Goal: Communication & Community: Answer question/provide support

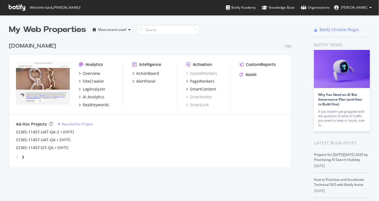
scroll to position [196, 369]
click at [90, 74] on div "Overview" at bounding box center [91, 74] width 17 height 6
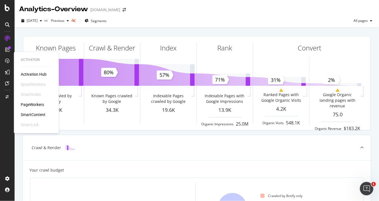
click at [43, 115] on div "SmartContent" at bounding box center [33, 115] width 25 height 6
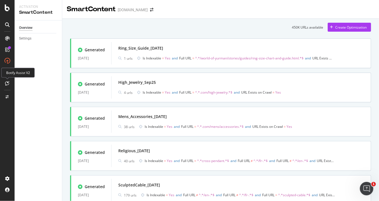
click at [8, 80] on div at bounding box center [7, 83] width 9 height 9
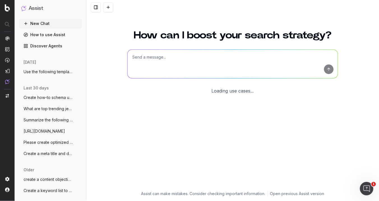
scroll to position [11, 0]
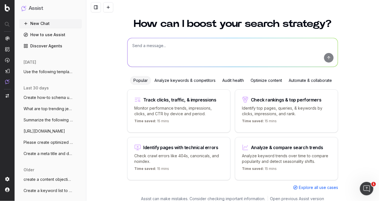
click at [139, 44] on textarea at bounding box center [232, 52] width 210 height 29
drag, startPoint x: 139, startPoint y: 44, endPoint x: 205, endPoint y: 44, distance: 66.4
click at [205, 44] on textarea at bounding box center [232, 52] width 210 height 29
paste textarea "Define your unique style with amulets and charms for bracelets and necklaces. S…"
type textarea "Rewrite the following meta description using 155 characters or less: Define you…"
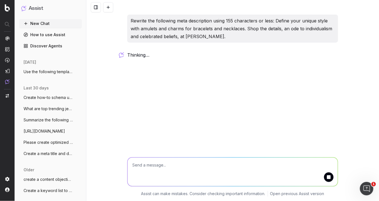
scroll to position [0, 0]
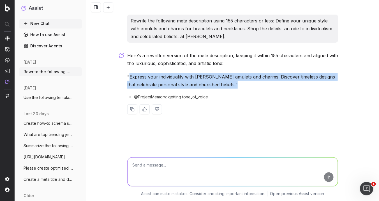
drag, startPoint x: 129, startPoint y: 78, endPoint x: 235, endPoint y: 85, distance: 106.1
click at [235, 85] on p ""Express your individuality with David Yurman’s amulets and charms. Discover ti…" at bounding box center [232, 81] width 211 height 16
copy p "Express your individuality with David Yurman’s amulets and charms. Discover tim…"
click at [176, 180] on textarea at bounding box center [232, 171] width 210 height 29
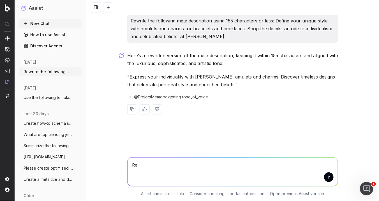
type textarea "R"
paste textarea "Build your signature look with symbolic amulets and curated chains—designed to …"
type textarea "Do the same for the following: Build your signature look with symbolic amulets …"
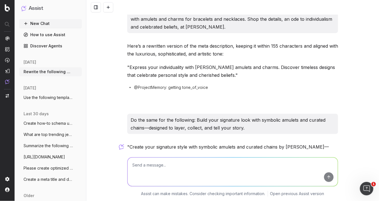
scroll to position [42, 0]
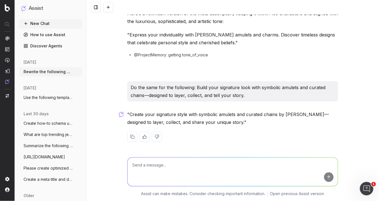
click at [130, 112] on p ""Create your signature style with symbolic amulets and curated chains by David …" at bounding box center [232, 118] width 211 height 16
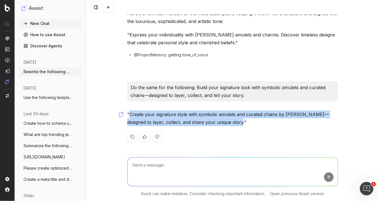
drag, startPoint x: 127, startPoint y: 113, endPoint x: 220, endPoint y: 122, distance: 94.0
click at [220, 122] on p ""Create your signature style with symbolic amulets and curated chains by David …" at bounding box center [232, 118] width 211 height 16
copy p "Create your signature style with symbolic amulets and curated chains by David Y…"
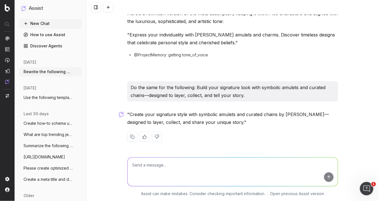
click at [147, 171] on textarea at bounding box center [232, 171] width 210 height 29
paste textarea "As men embrace jewelry with increasing confidence and individuality, rings have…"
type textarea "Create an enticing title and description for a men's rings style guide: As men …"
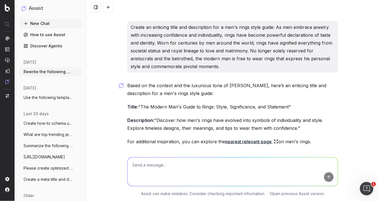
scroll to position [204, 0]
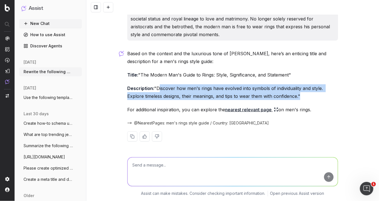
drag, startPoint x: 168, startPoint y: 88, endPoint x: 296, endPoint y: 97, distance: 128.1
click at [296, 97] on p "Description: "Discover how men's rings have evolved into symbols of individuali…" at bounding box center [232, 92] width 211 height 16
copy p "Discover how men's rings have evolved into symbols of individuality and style. …"
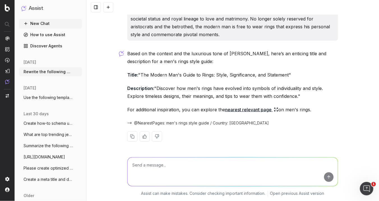
click at [144, 80] on div "Based on the context and the luxurious tone of David Yurman, here’s an enticing…" at bounding box center [232, 100] width 211 height 101
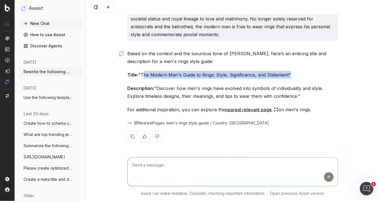
drag, startPoint x: 139, startPoint y: 73, endPoint x: 286, endPoint y: 70, distance: 147.1
click at [286, 70] on div "Based on the context and the luxurious tone of David Yurman, here’s an enticing…" at bounding box center [232, 100] width 211 height 101
copy p "The Modern Man's Guide to Rings: Style, Significance, and Statement"
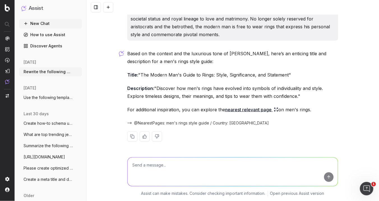
click at [149, 104] on div "Based on the context and the luxurious tone of David Yurman, here’s an enticing…" at bounding box center [232, 100] width 211 height 101
